Goal: Task Accomplishment & Management: Manage account settings

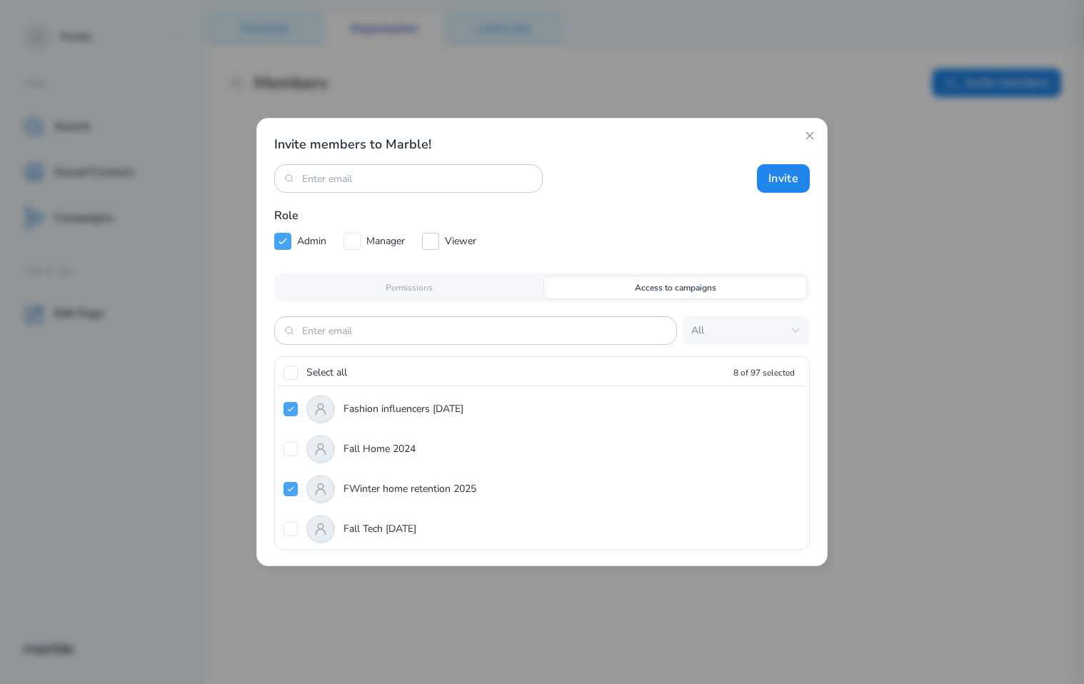
click at [433, 241] on icon at bounding box center [430, 241] width 6 height 5
click at [444, 294] on div "Permissions" at bounding box center [408, 288] width 263 height 24
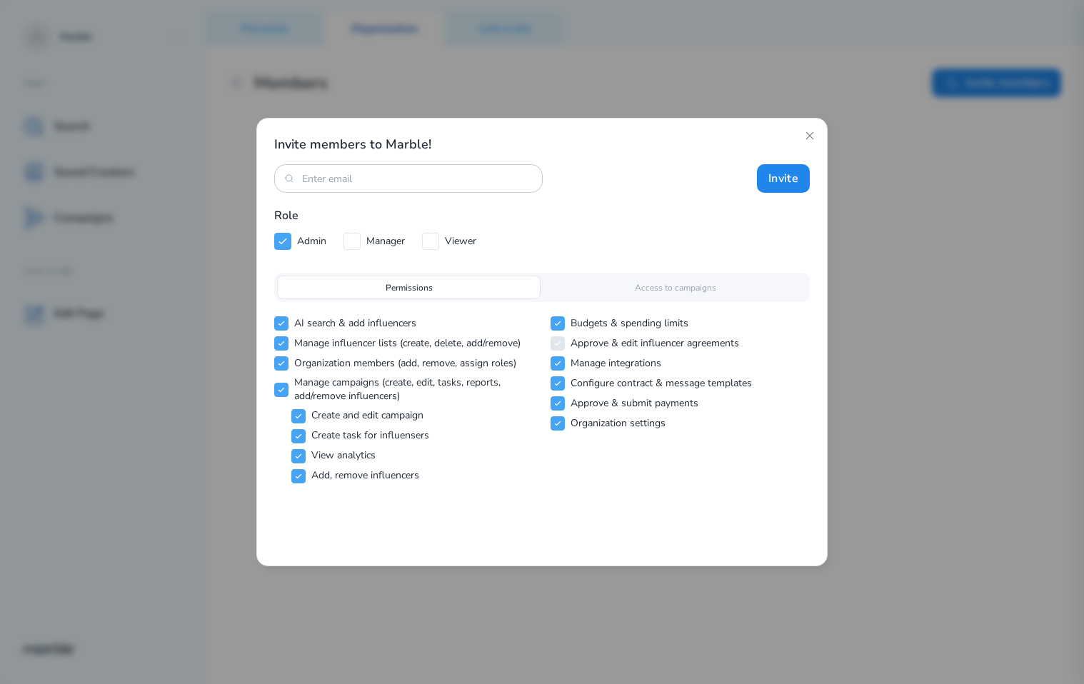
click at [589, 299] on div "Permissions Access to campaigns" at bounding box center [541, 287] width 535 height 29
click at [581, 291] on div "Access to campaigns" at bounding box center [674, 288] width 263 height 24
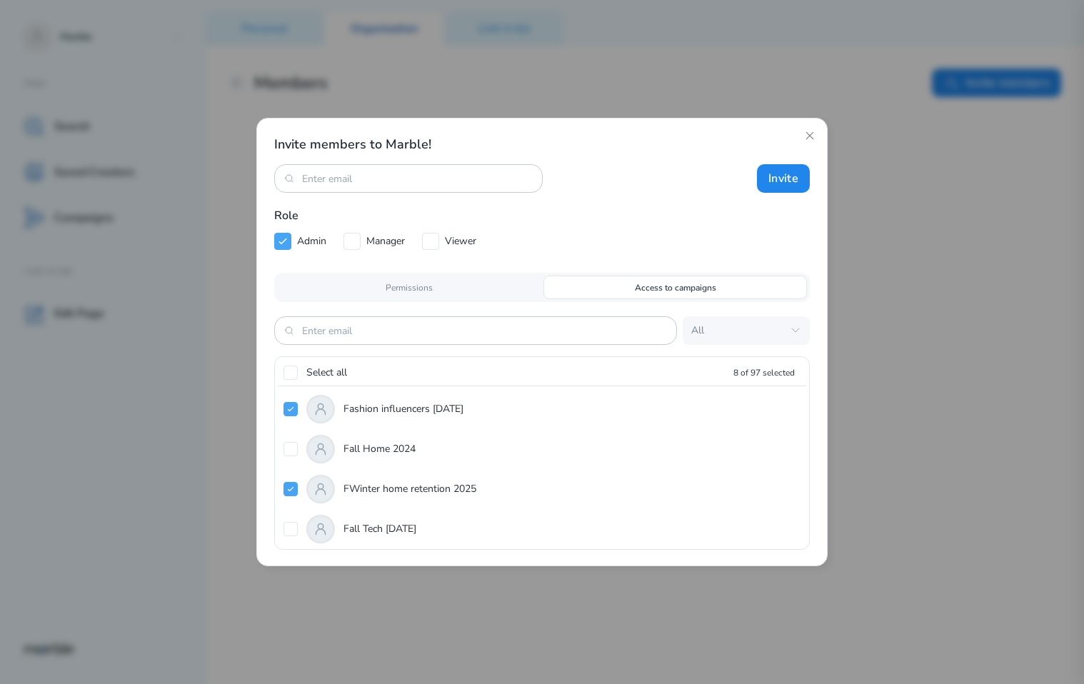
click at [478, 291] on div "Permissions" at bounding box center [408, 288] width 263 height 24
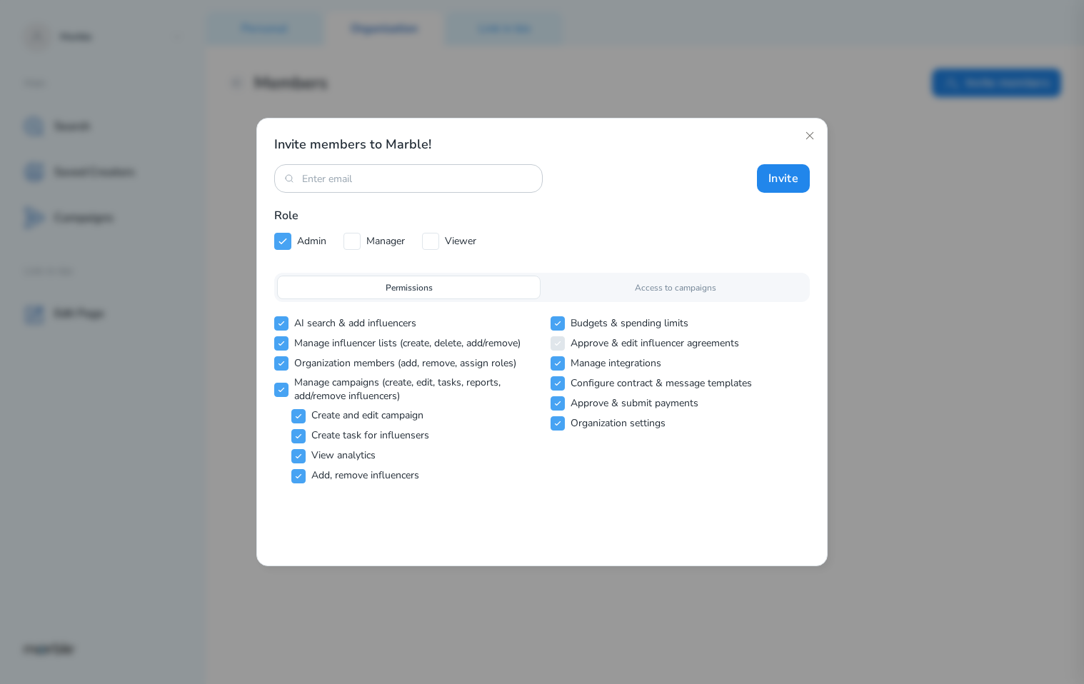
click at [616, 281] on div "Access to campaigns" at bounding box center [674, 288] width 263 height 24
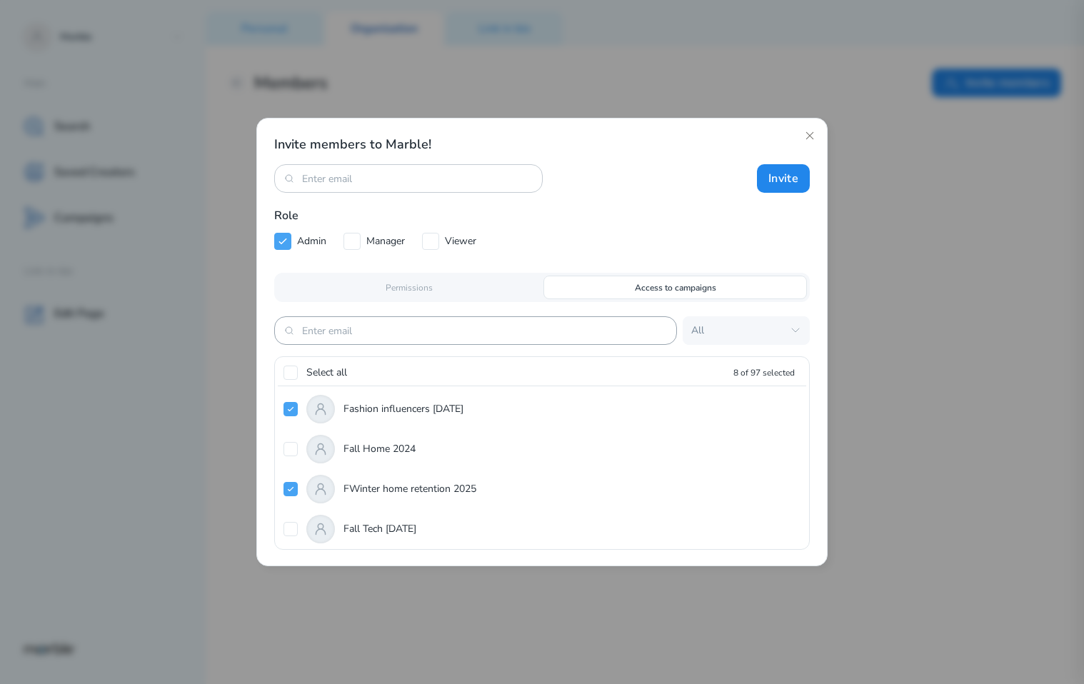
click at [400, 330] on input at bounding box center [475, 331] width 347 height 14
click at [665, 286] on p "Access to campaigns" at bounding box center [675, 287] width 81 height 13
click at [741, 324] on div "All" at bounding box center [736, 331] width 91 height 14
click at [809, 136] on icon at bounding box center [809, 135] width 7 height 7
